Goal: Task Accomplishment & Management: Manage account settings

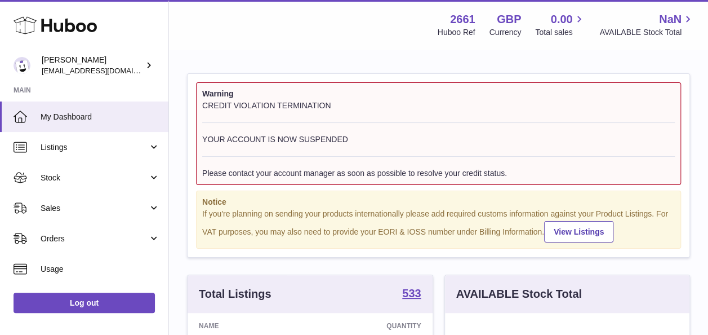
scroll to position [176, 244]
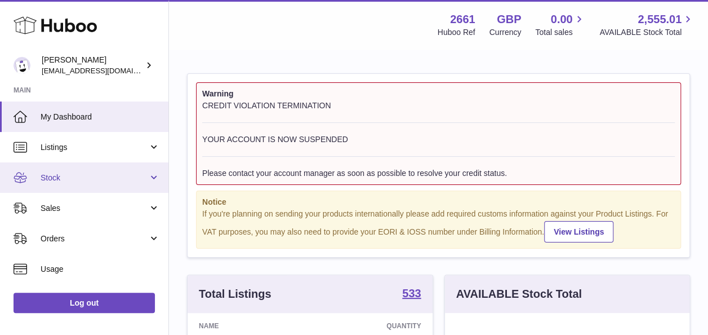
click at [79, 174] on span "Stock" at bounding box center [95, 177] width 108 height 11
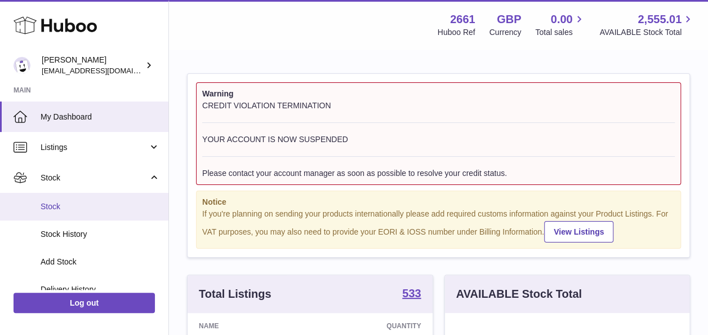
click at [58, 206] on span "Stock" at bounding box center [100, 206] width 119 height 11
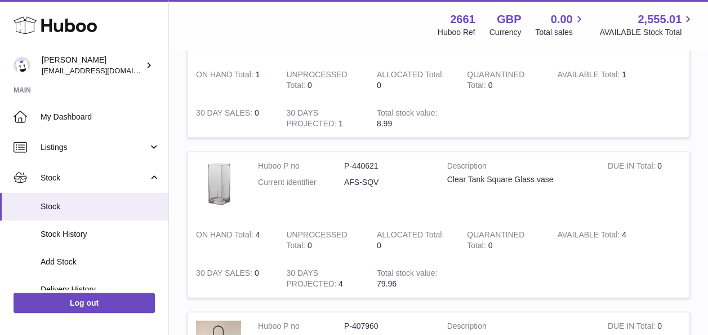
scroll to position [1295, 0]
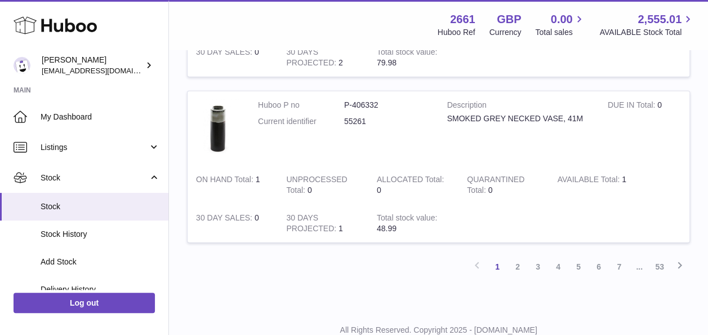
click at [519, 261] on link "2" at bounding box center [517, 266] width 20 height 20
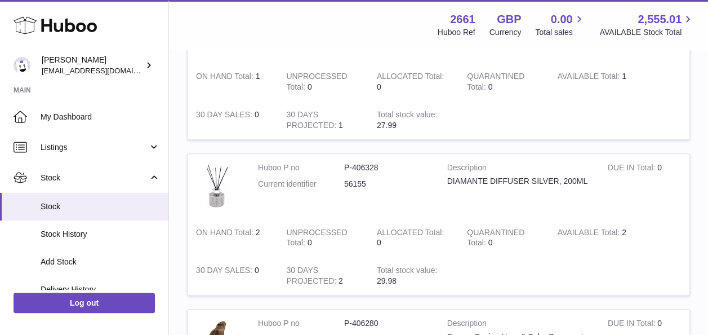
scroll to position [614, 0]
